Goal: Task Accomplishment & Management: Complete application form

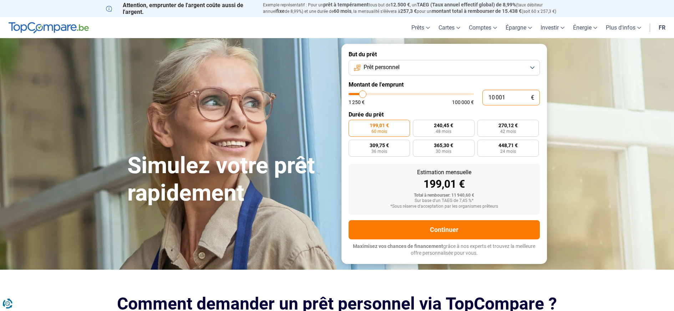
drag, startPoint x: 505, startPoint y: 98, endPoint x: 484, endPoint y: 101, distance: 21.9
click at [484, 101] on input "10 001" at bounding box center [510, 98] width 57 height 16
type input "3"
type input "1250"
type input "36"
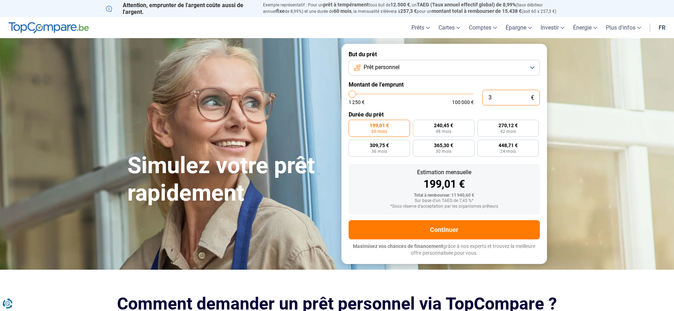
type input "1250"
type input "360"
type input "1250"
type input "3 600"
type input "3500"
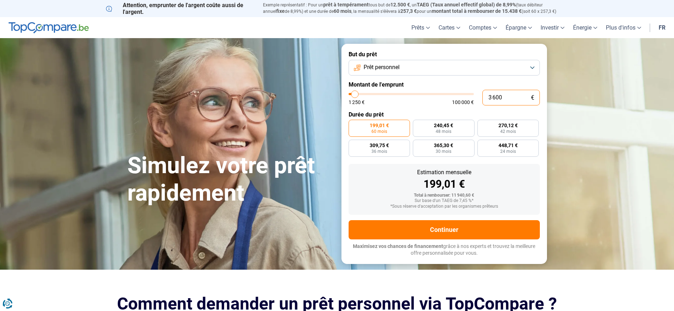
type input "36 000"
type input "36000"
radio input "false"
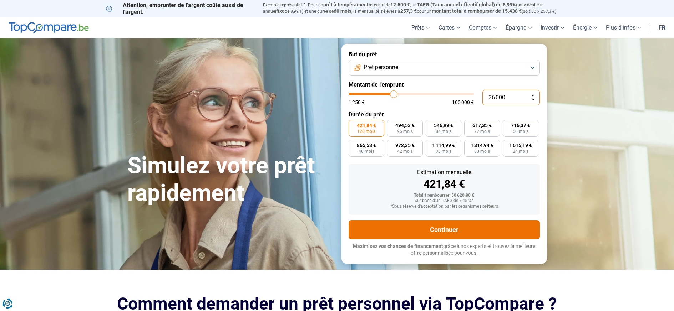
type input "36 000"
click at [443, 231] on button "Continuer" at bounding box center [443, 229] width 191 height 19
click at [446, 230] on button "Continuer" at bounding box center [443, 229] width 191 height 19
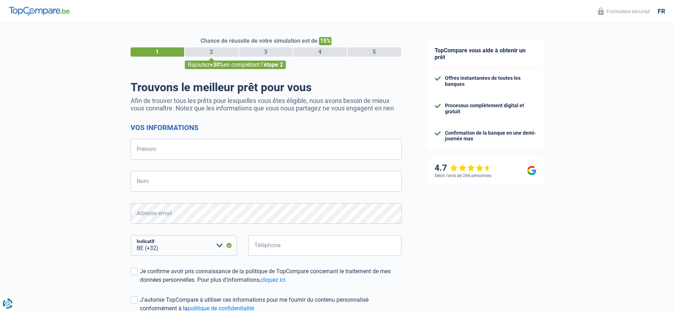
select select "32"
